Goal: Task Accomplishment & Management: Use online tool/utility

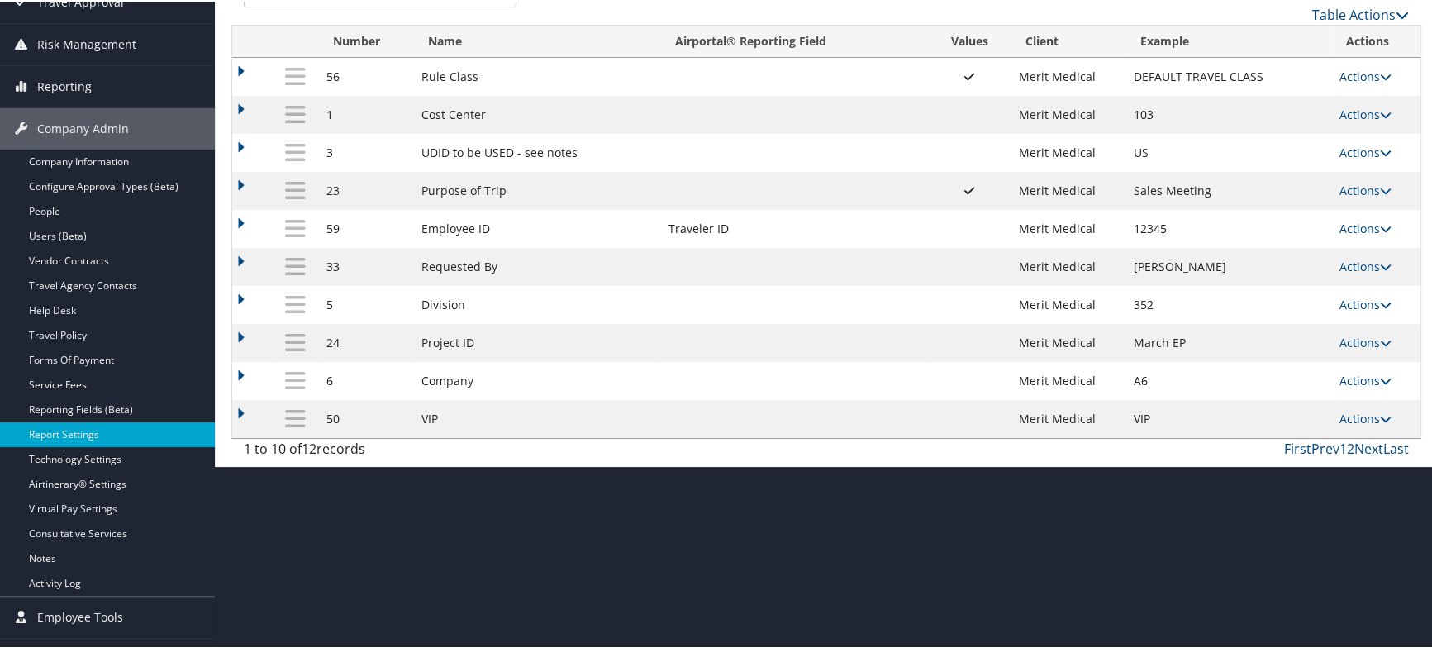
scroll to position [207, 0]
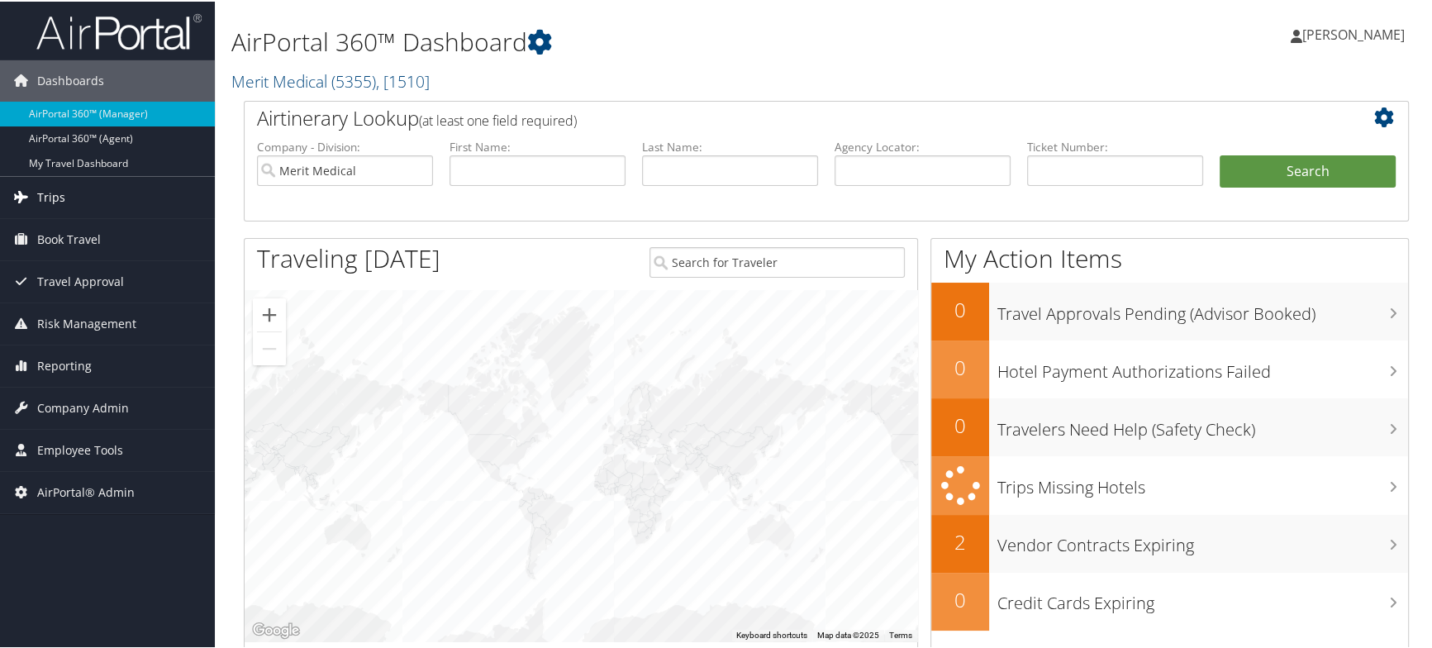
click at [69, 194] on link "Trips" at bounding box center [107, 195] width 215 height 41
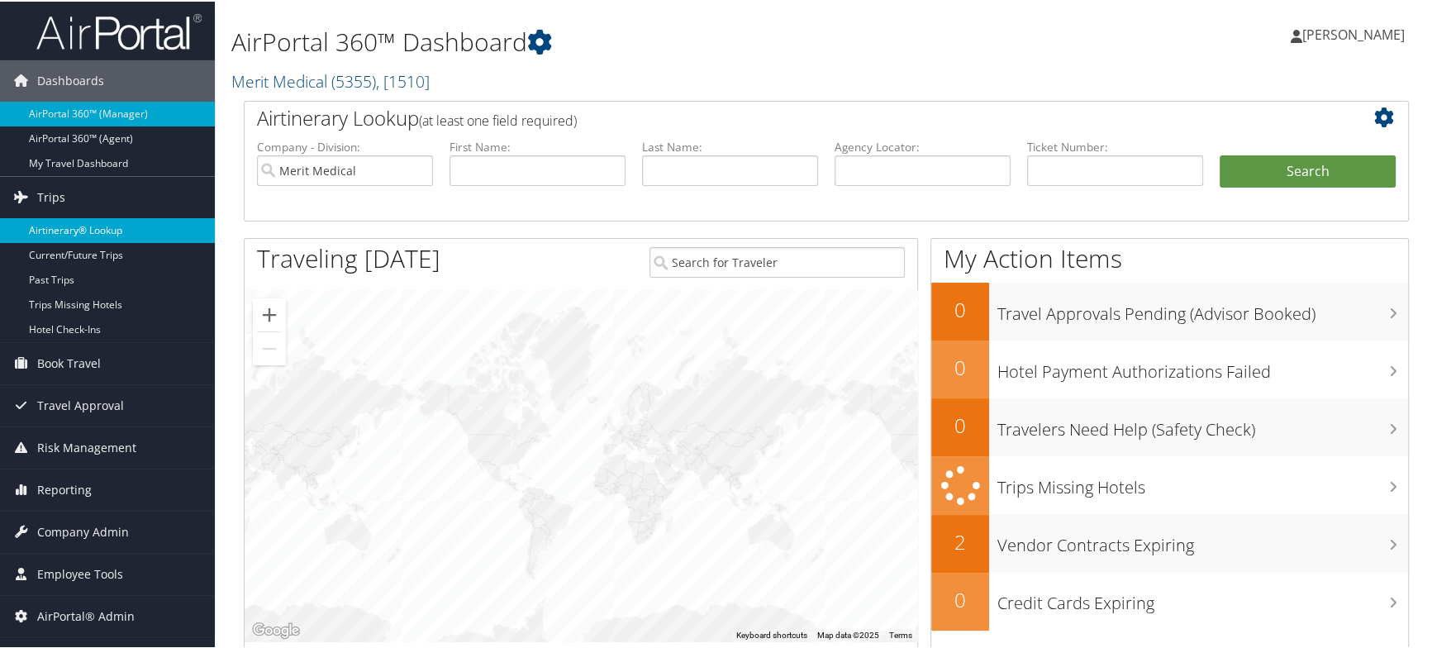
click at [100, 223] on link "Airtinerary® Lookup" at bounding box center [107, 228] width 215 height 25
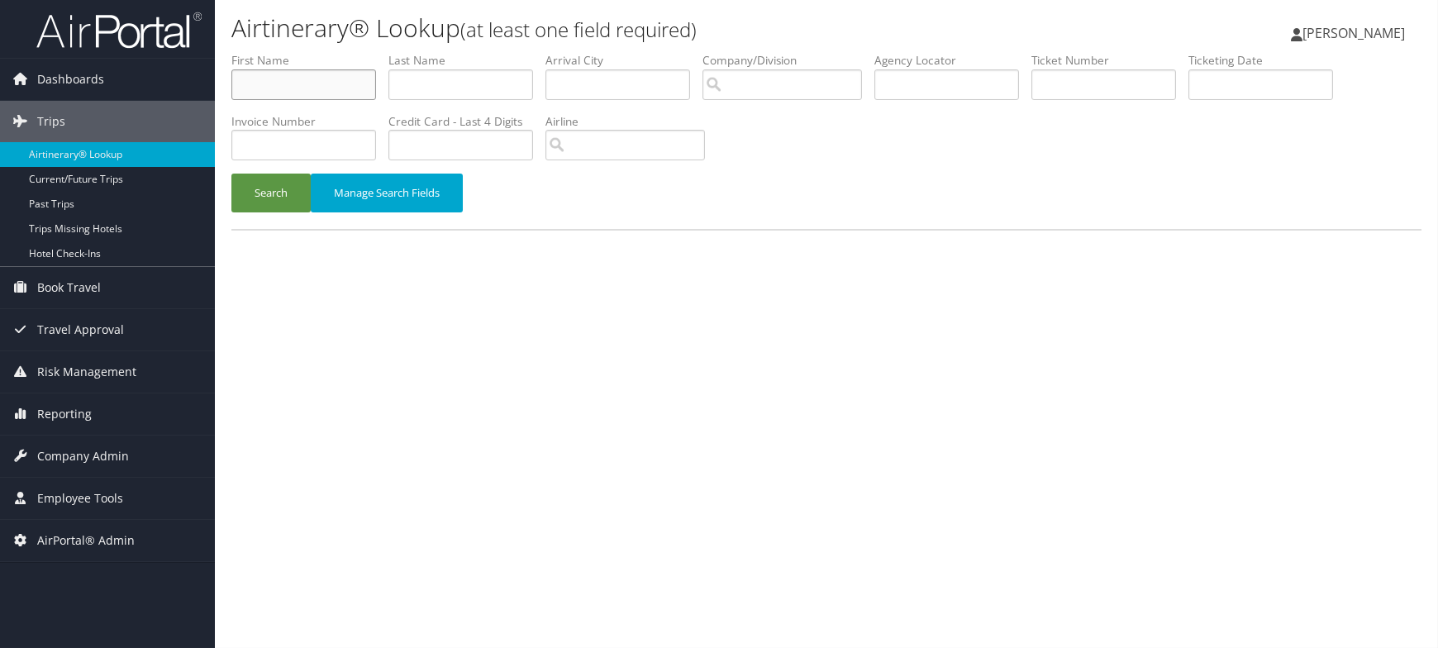
click at [297, 79] on input "text" at bounding box center [303, 84] width 145 height 31
type input "dale"
type input "preece"
click at [262, 193] on button "Search" at bounding box center [270, 193] width 79 height 39
click at [323, 86] on input "text" at bounding box center [303, 84] width 145 height 31
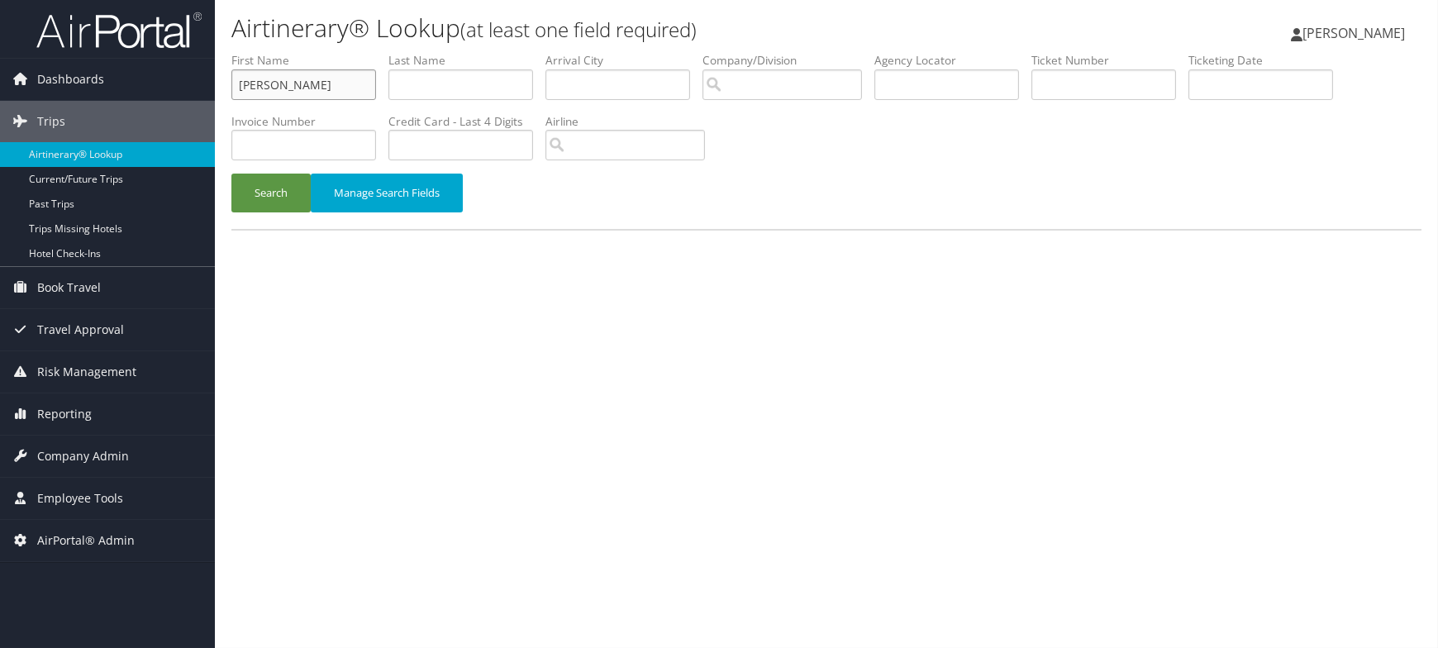
type input "dale"
type input "preece"
click at [296, 193] on button "Search" at bounding box center [270, 193] width 79 height 39
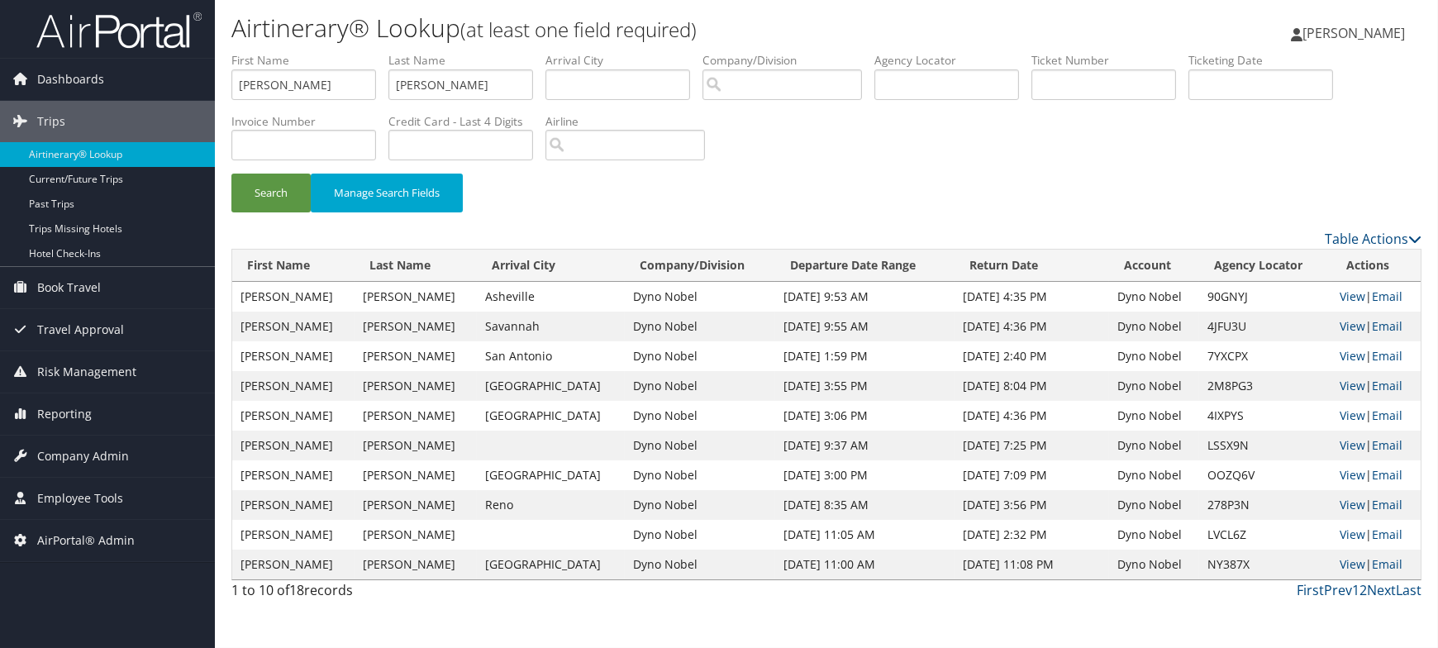
click at [711, 141] on li "Airline" at bounding box center [631, 143] width 172 height 60
click at [704, 26] on h1 "Airtinerary® Lookup (at least one field required)" at bounding box center [627, 28] width 793 height 35
